Goal: Task Accomplishment & Management: Manage account settings

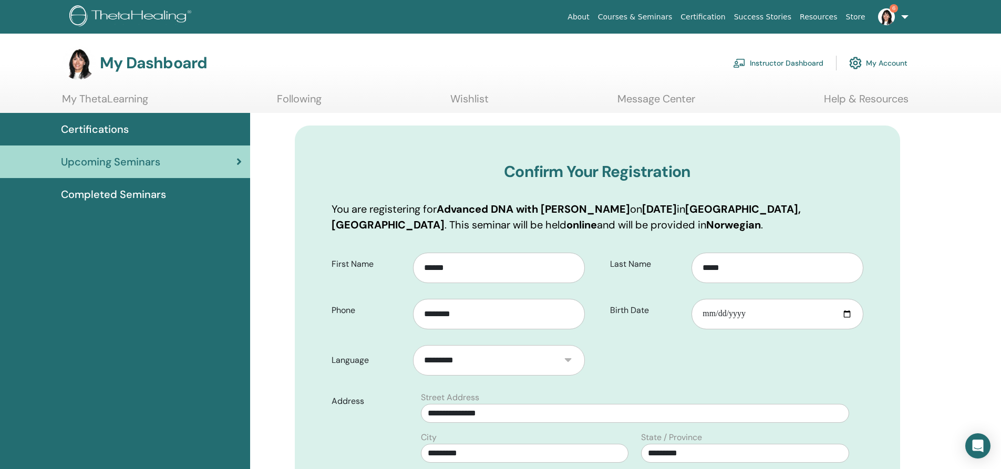
scroll to position [53, 0]
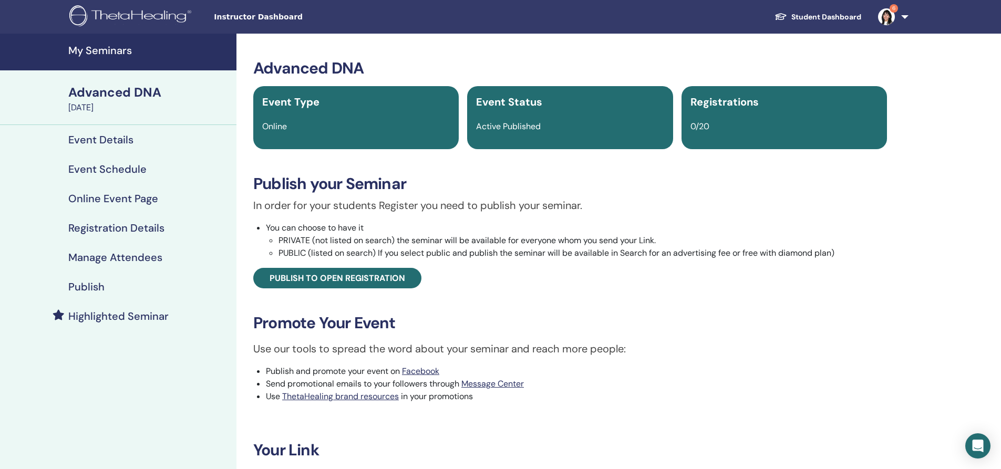
click at [95, 46] on h4 "My Seminars" at bounding box center [149, 50] width 162 height 13
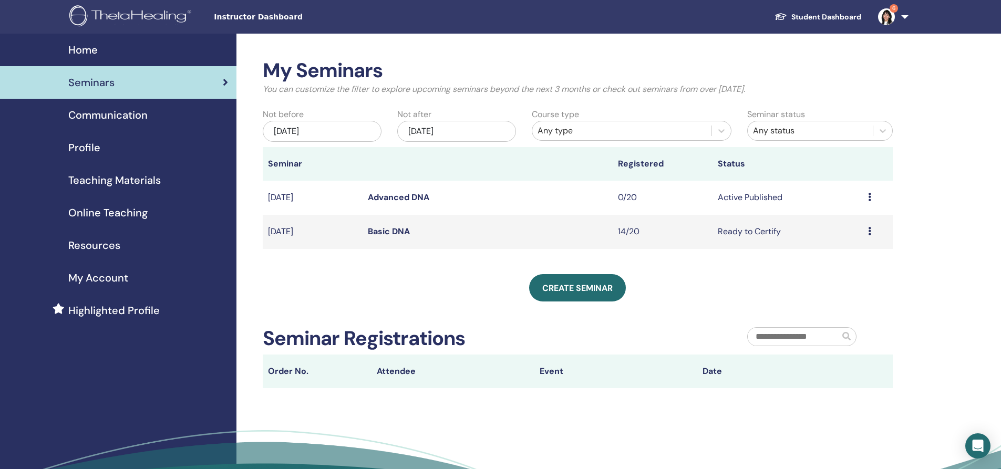
click at [388, 230] on link "Basic DNA" at bounding box center [389, 231] width 42 height 11
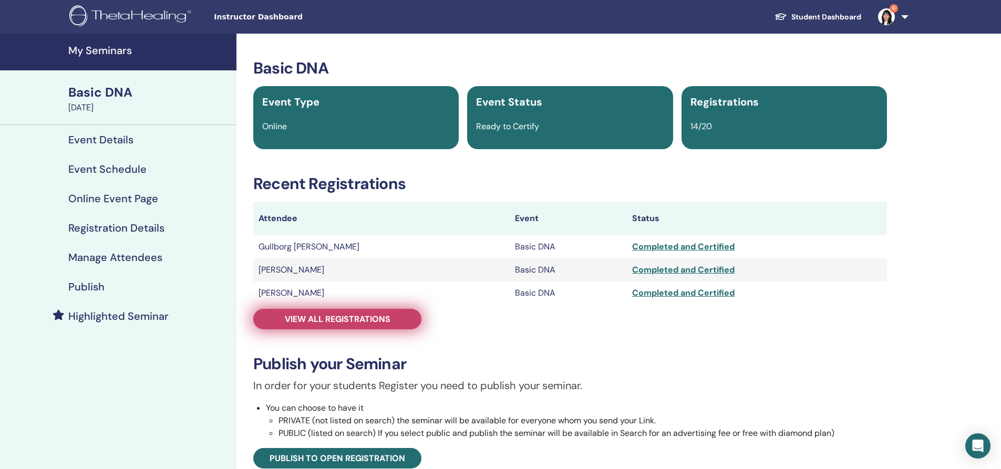
click at [316, 323] on span "View all registrations" at bounding box center [338, 319] width 106 height 11
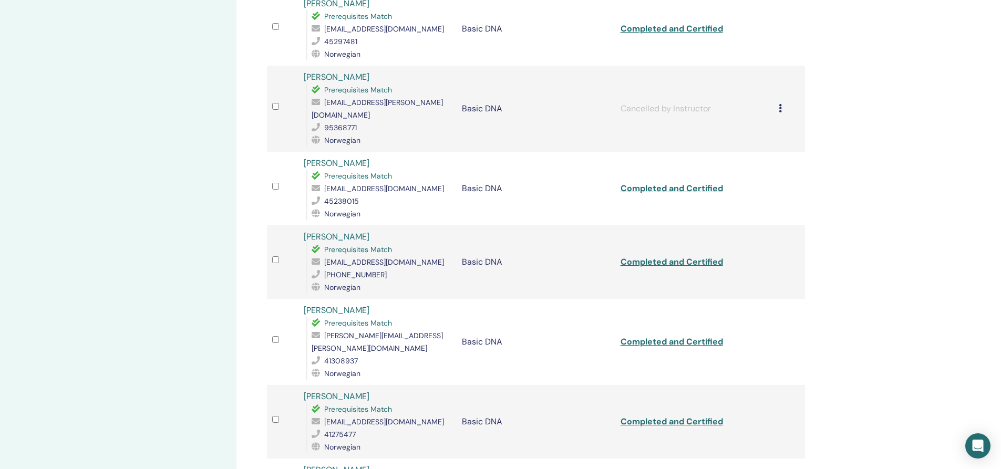
scroll to position [473, 0]
click at [663, 184] on link "Completed and Certified" at bounding box center [672, 189] width 102 height 11
